Goal: Navigation & Orientation: Find specific page/section

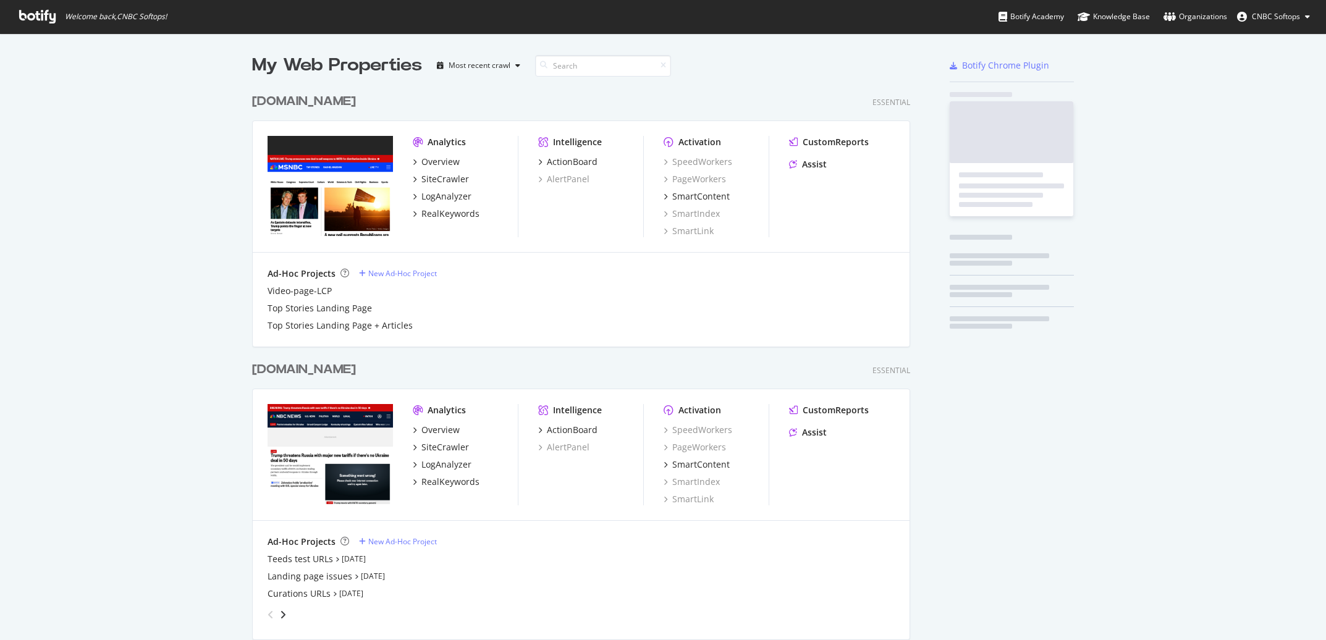
scroll to position [1117, 668]
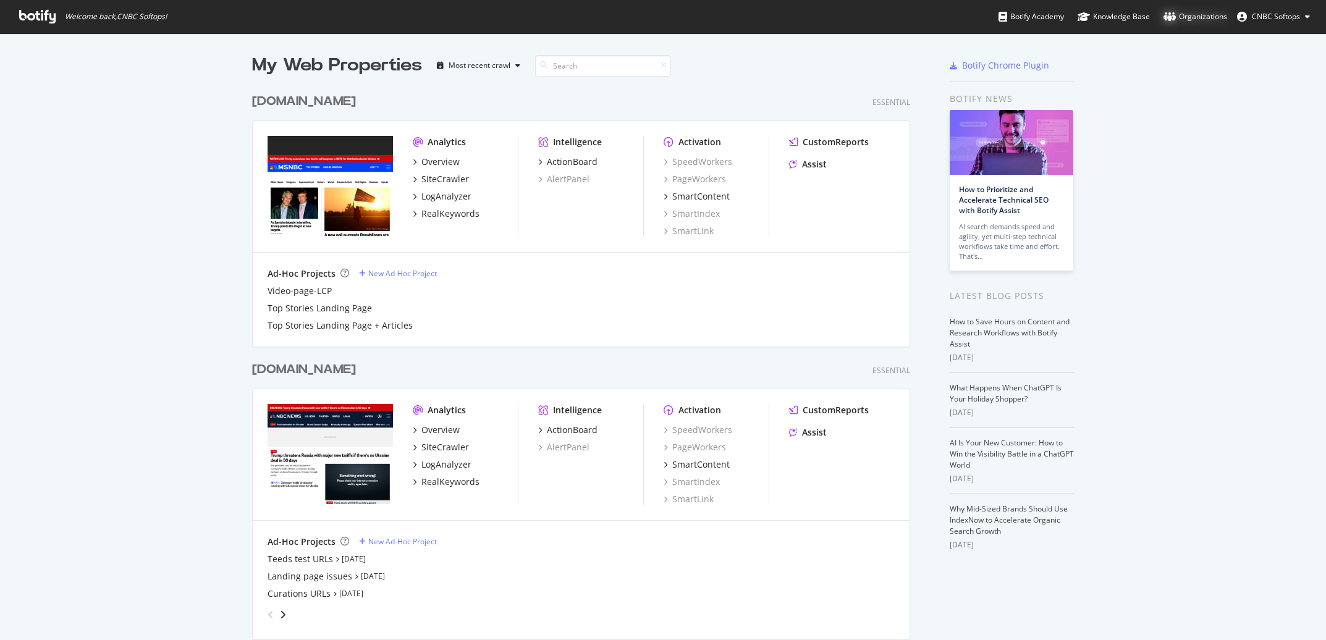
click at [1207, 18] on div "Organizations" at bounding box center [1195, 17] width 64 height 12
